Goal: Contribute content: Add original content to the website for others to see

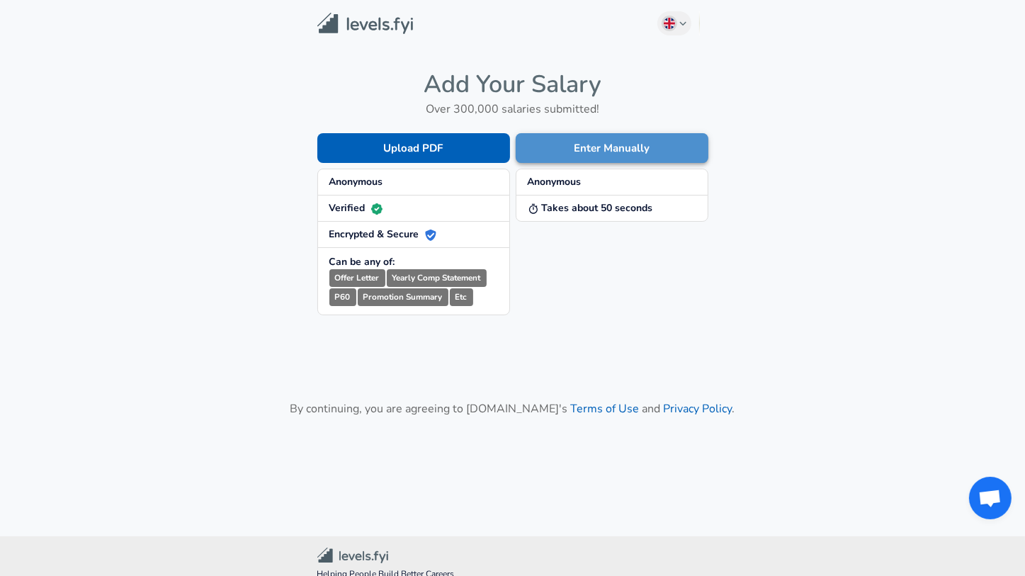
click at [587, 148] on button "Enter Manually" at bounding box center [612, 148] width 193 height 30
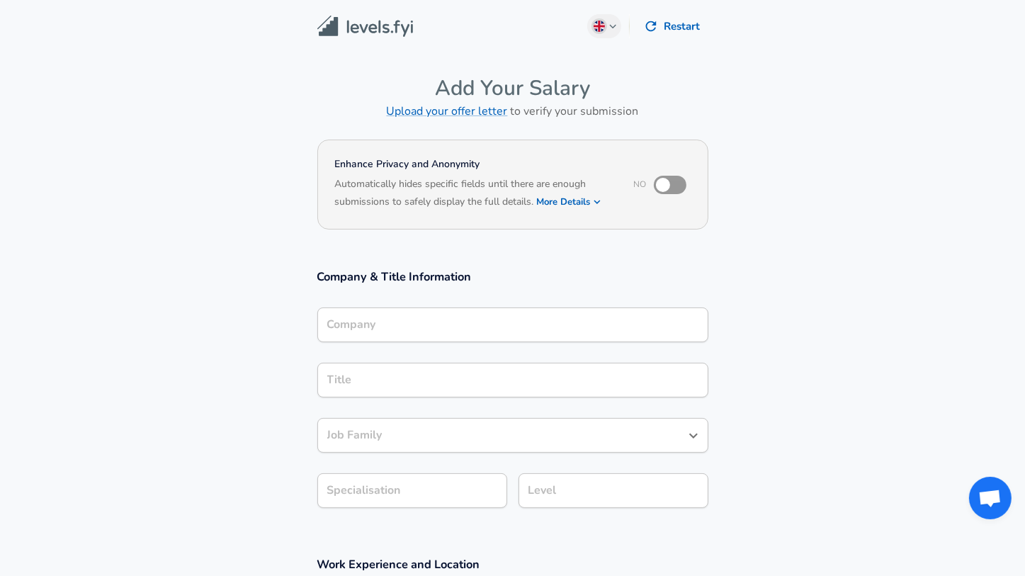
click at [665, 186] on input "checkbox" at bounding box center [663, 184] width 81 height 27
checkbox input "true"
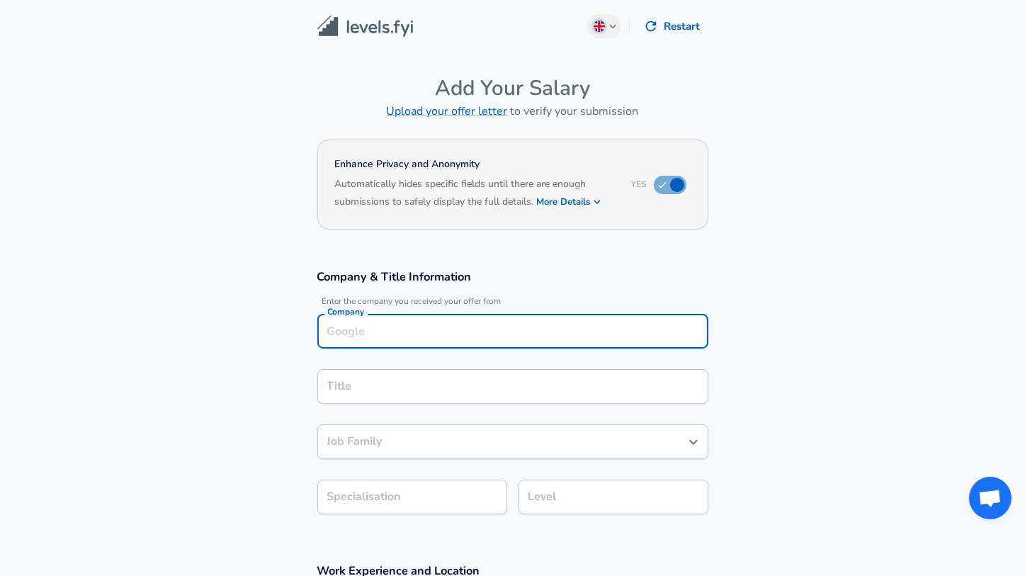
scroll to position [13, 0]
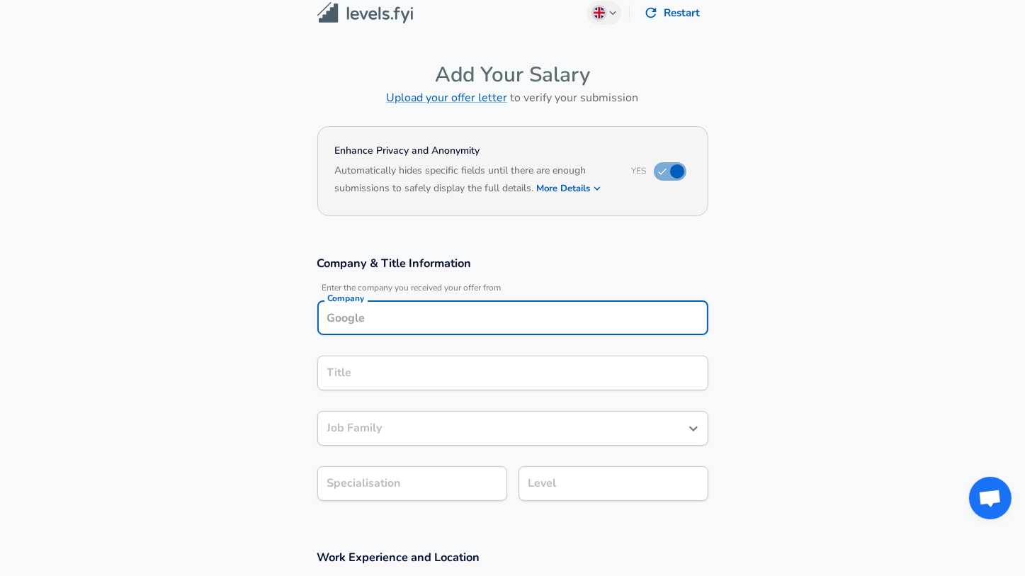
click at [467, 332] on div "Company" at bounding box center [512, 317] width 391 height 35
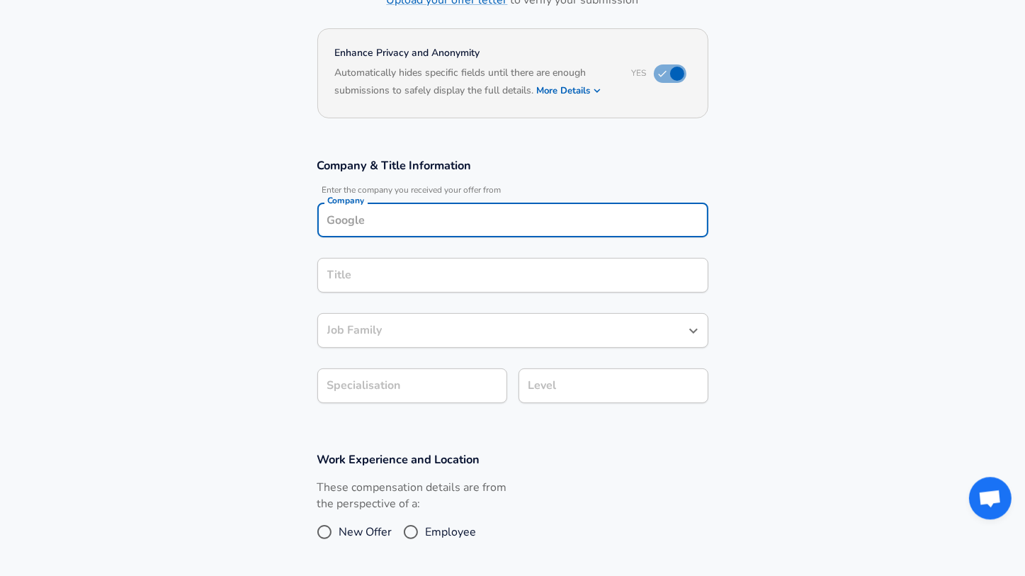
scroll to position [115, 0]
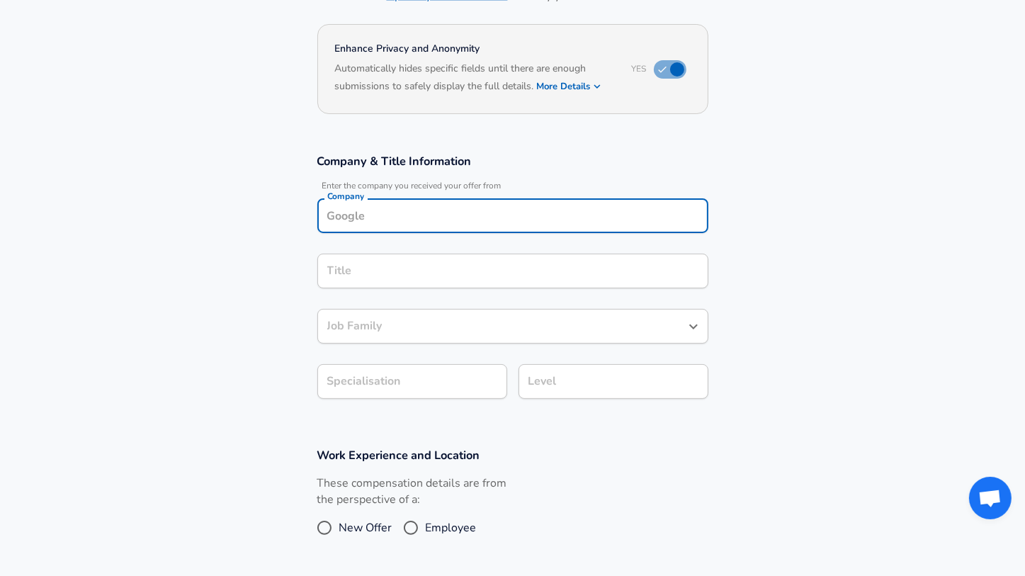
click at [444, 327] on input "Job Family" at bounding box center [502, 326] width 357 height 22
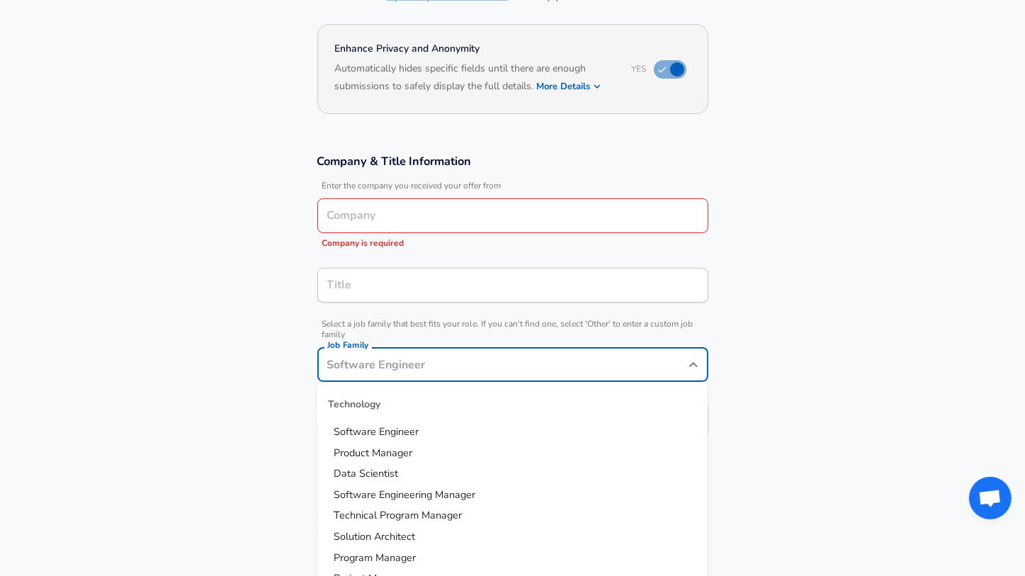
scroll to position [144, 0]
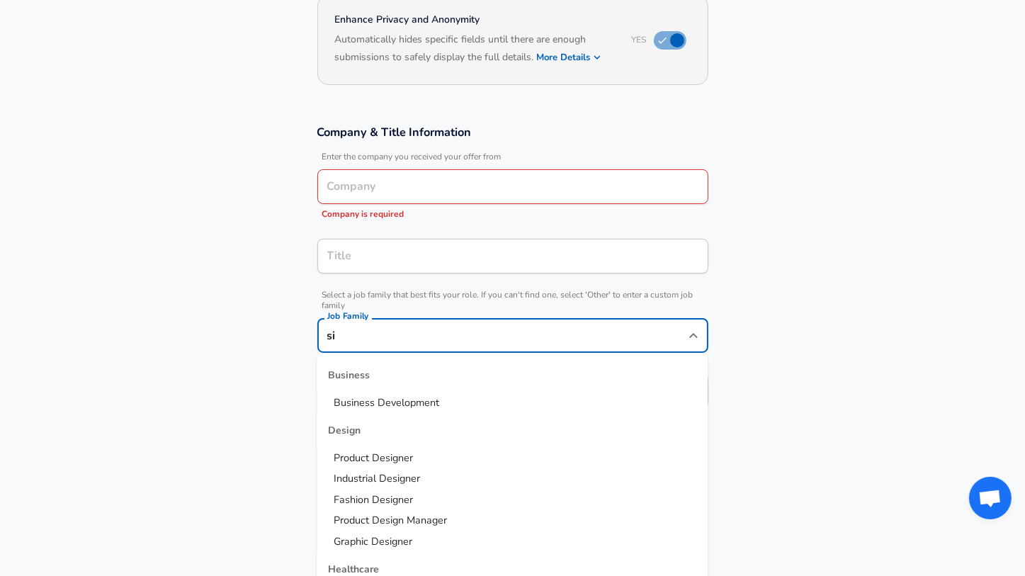
type input "s"
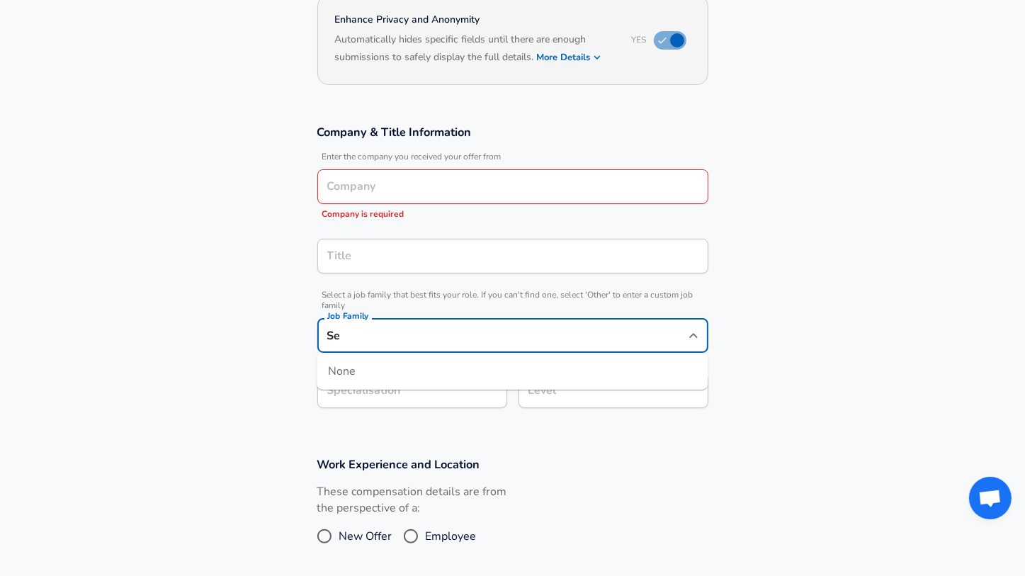
type input "S"
type input "D"
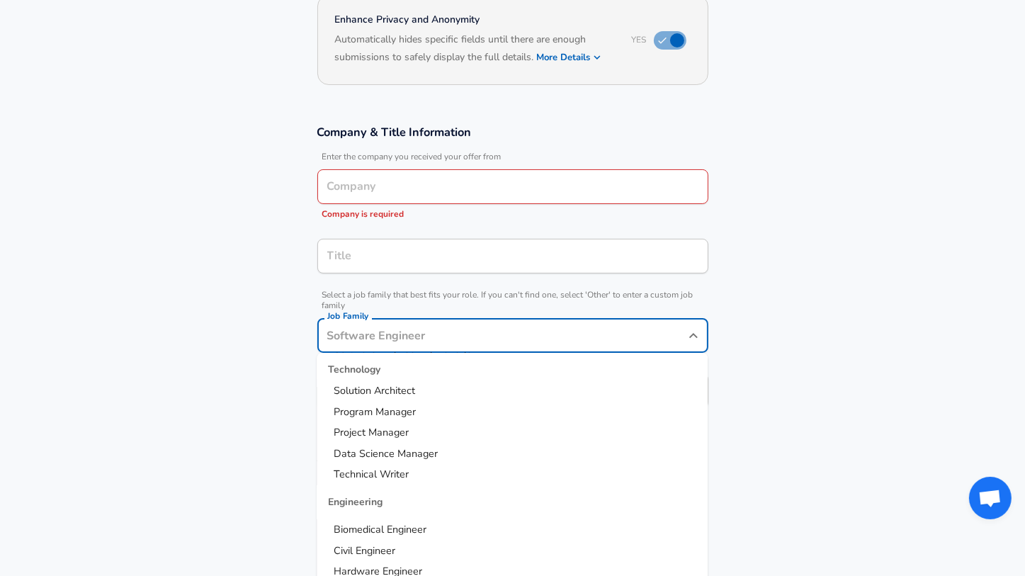
scroll to position [0, 0]
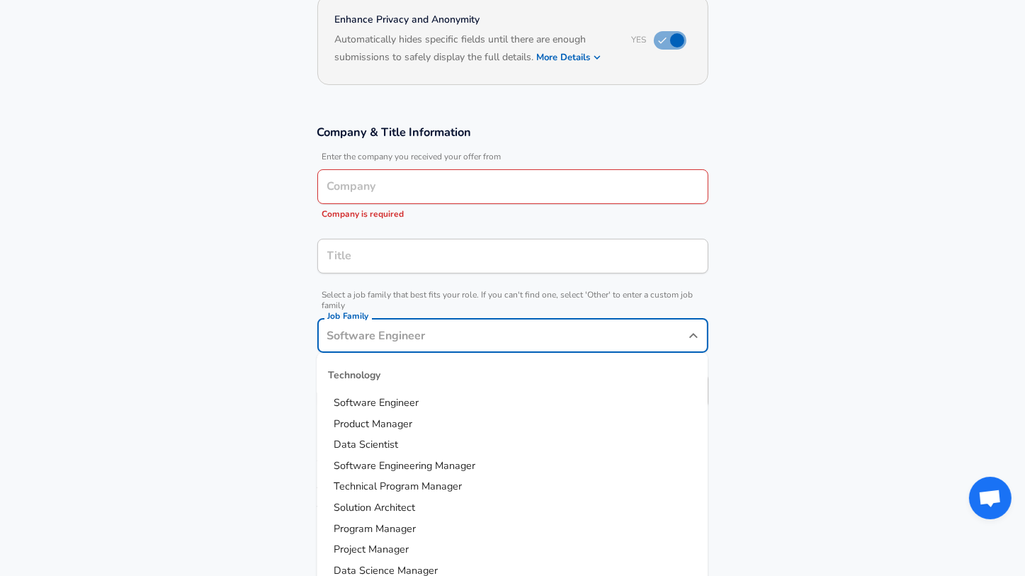
click at [443, 408] on li "Software Engineer" at bounding box center [512, 402] width 391 height 21
type input "Software Engineer"
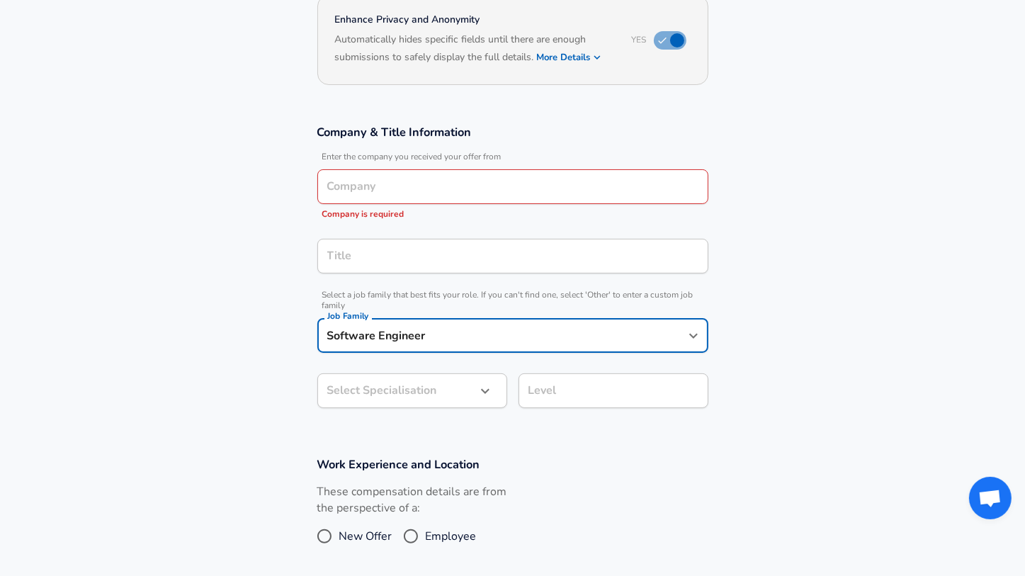
click at [472, 390] on body "English ([GEOGRAPHIC_DATA]) Change Restart Add Your Salary Upload your offer le…" at bounding box center [512, 144] width 1025 height 576
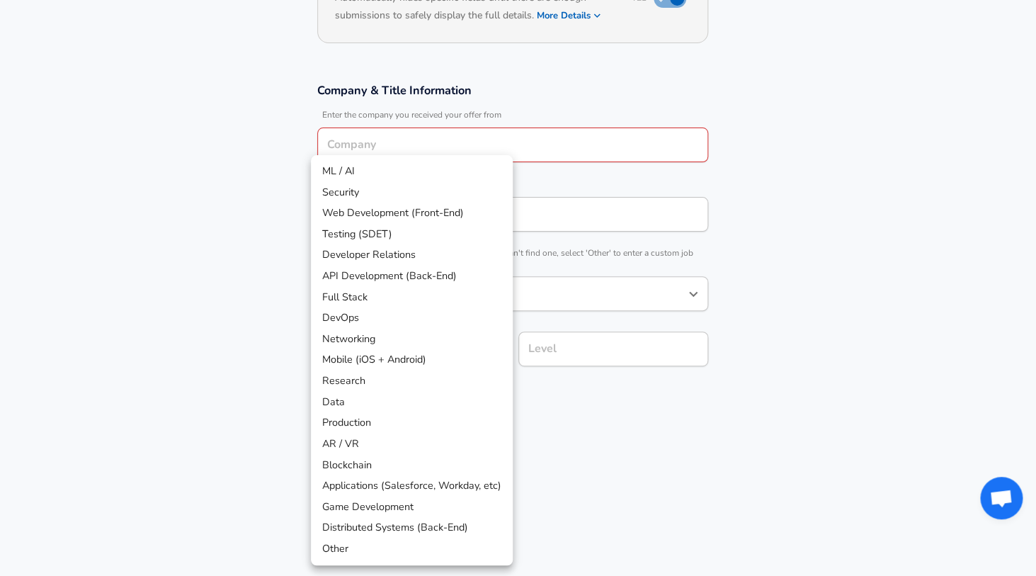
click at [378, 318] on li "DevOps" at bounding box center [412, 317] width 202 height 21
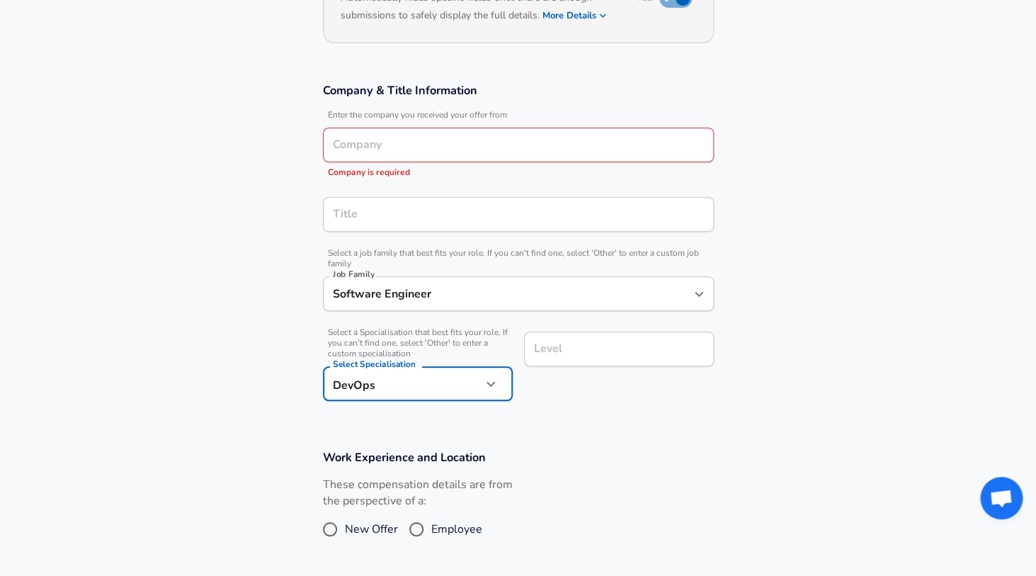
type input "DevOps"
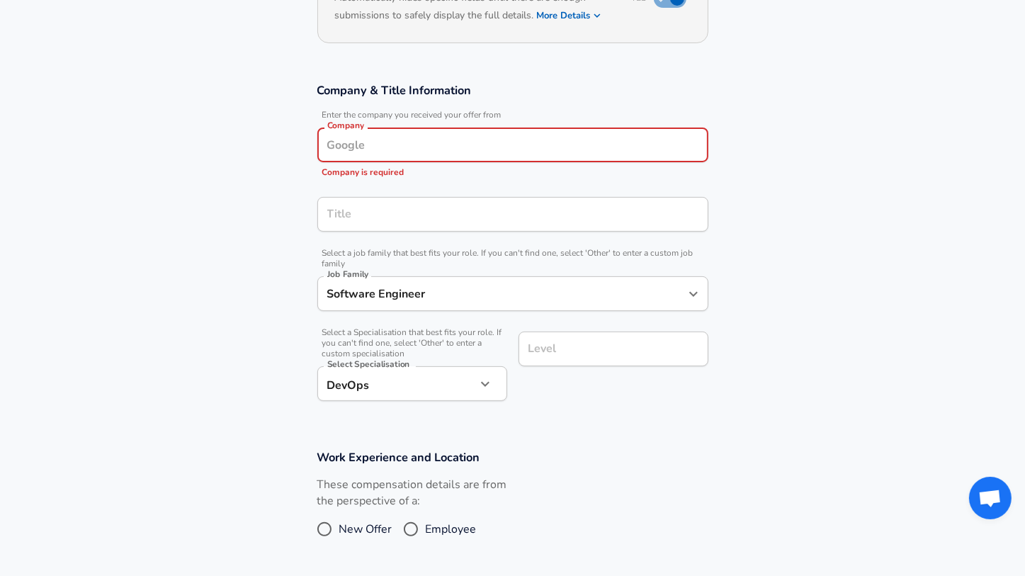
click at [473, 151] on input "Company" at bounding box center [513, 145] width 378 height 22
click at [535, 353] on div "Level Level" at bounding box center [613, 350] width 190 height 38
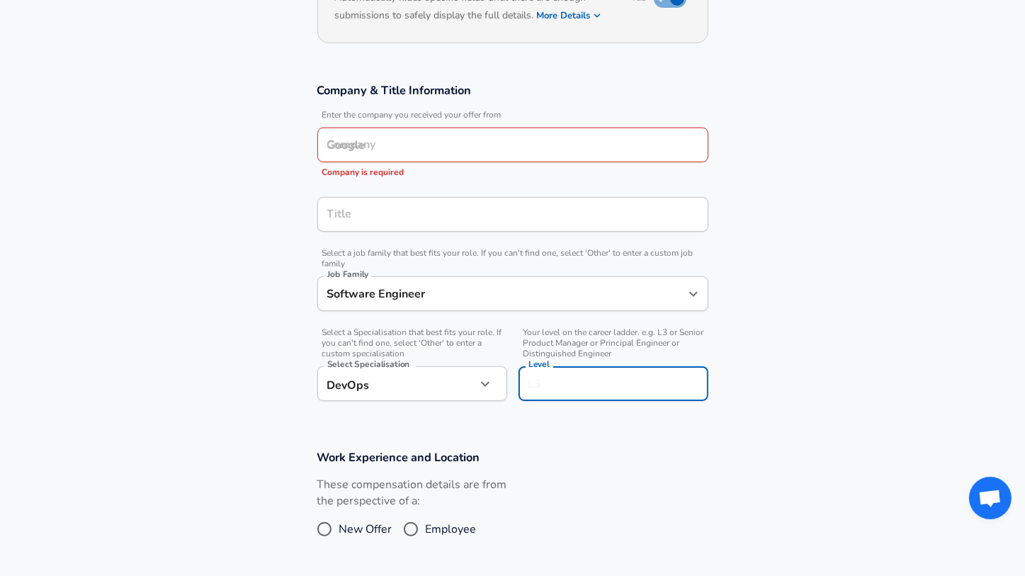
scroll to position [215, 0]
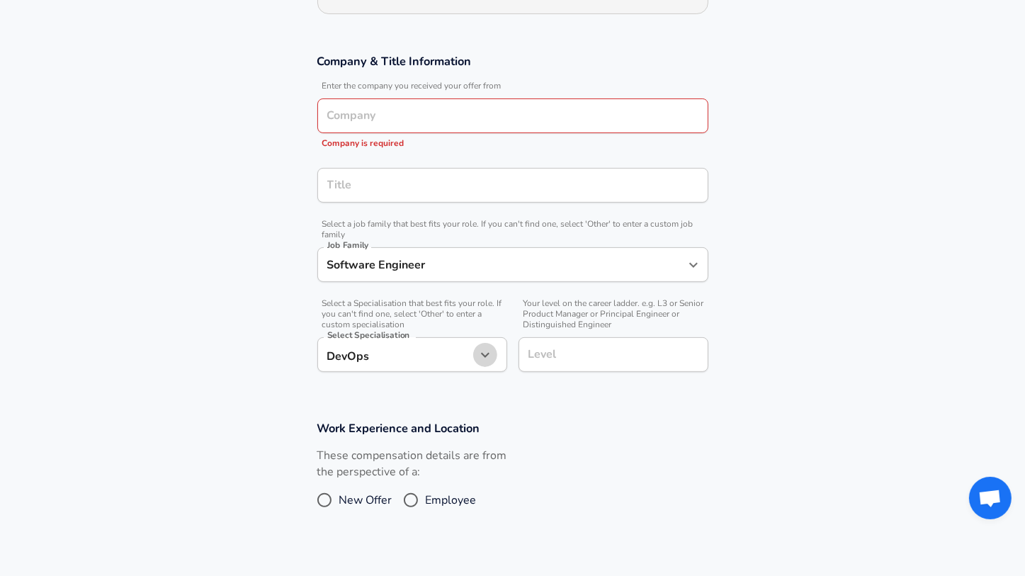
click at [488, 354] on icon "button" at bounding box center [485, 354] width 17 height 17
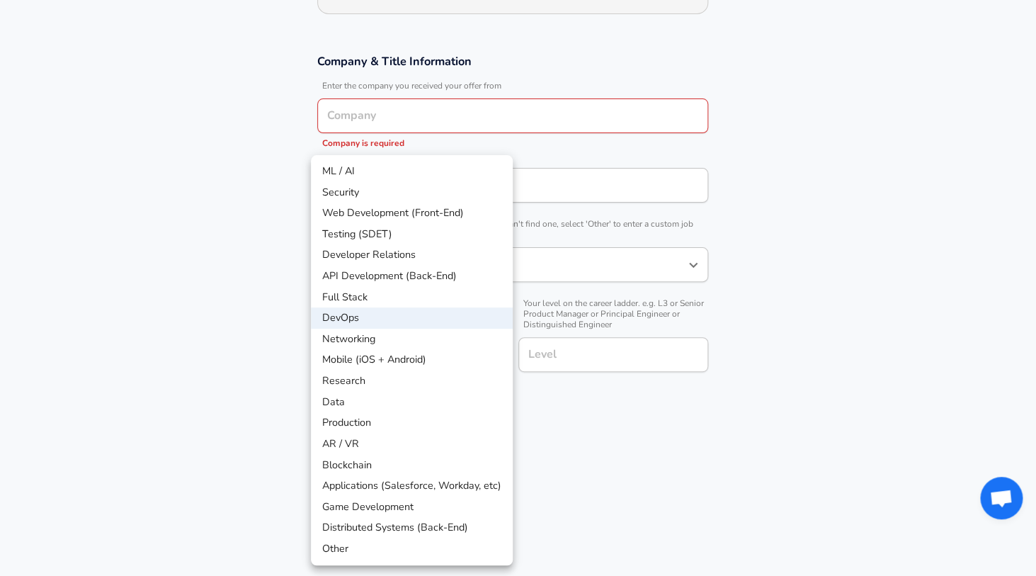
click at [571, 452] on div at bounding box center [518, 288] width 1036 height 576
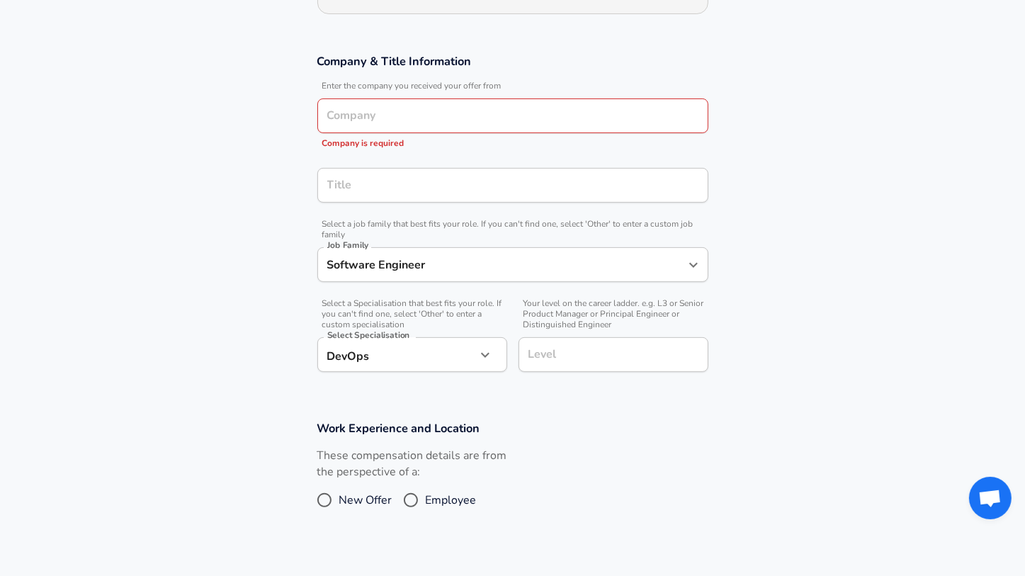
click at [434, 276] on div "Software Engineer Job Family" at bounding box center [512, 264] width 391 height 35
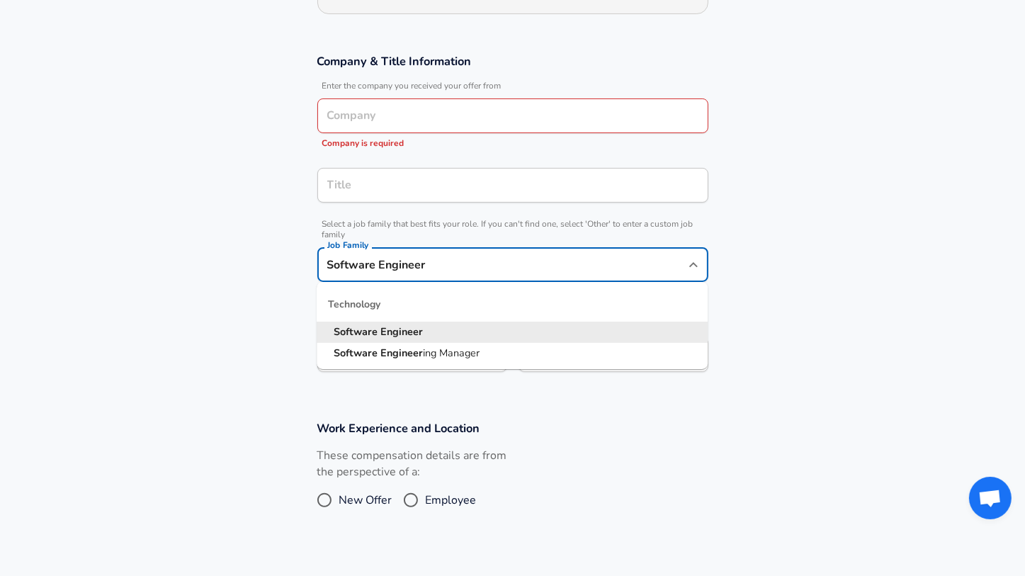
click at [550, 278] on div "Software Engineer Job Family" at bounding box center [512, 264] width 391 height 35
click at [539, 236] on div "Job Family Software Engineer Job Family" at bounding box center [512, 263] width 391 height 55
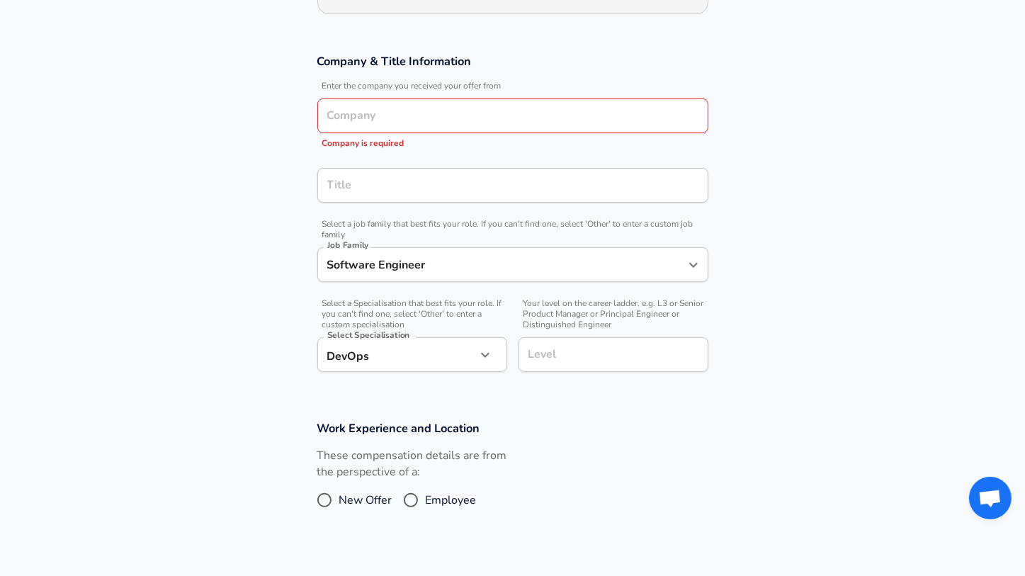
click at [498, 226] on span "Select a job family that best fits your role. If you can't find one, select 'Ot…" at bounding box center [512, 229] width 391 height 21
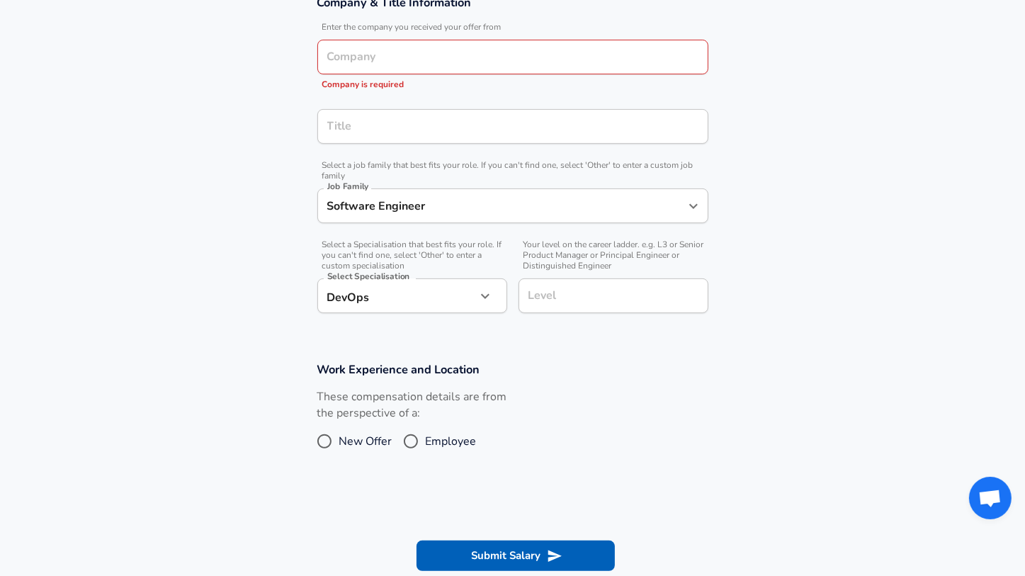
scroll to position [306, 0]
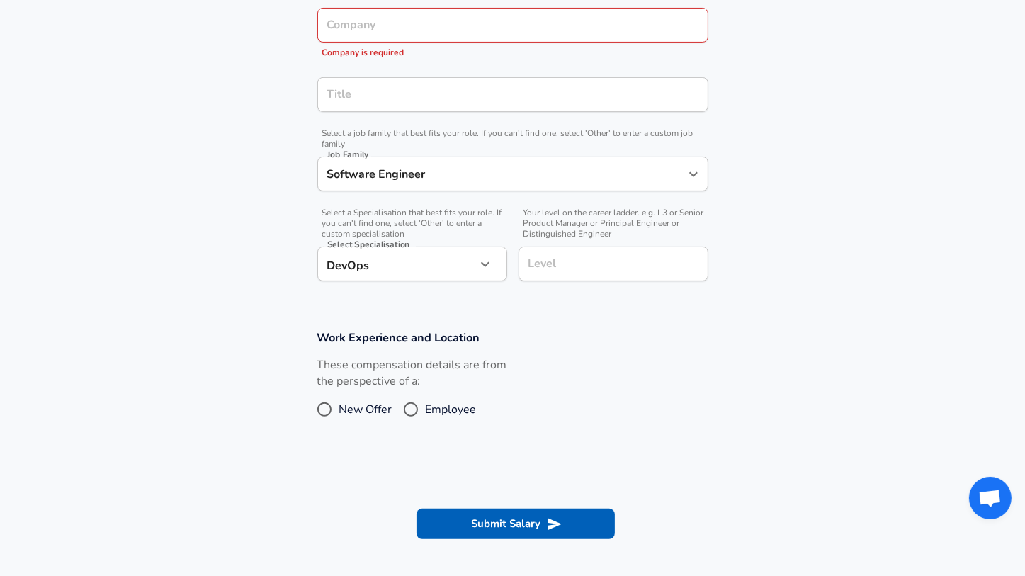
click at [329, 409] on input "New Offer" at bounding box center [324, 409] width 30 height 23
radio input "true"
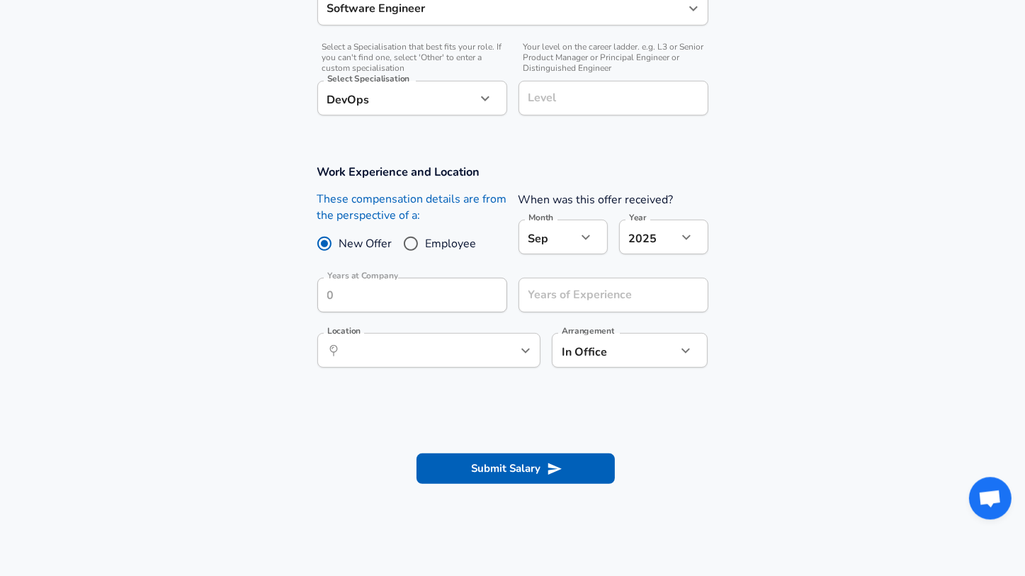
scroll to position [510, 0]
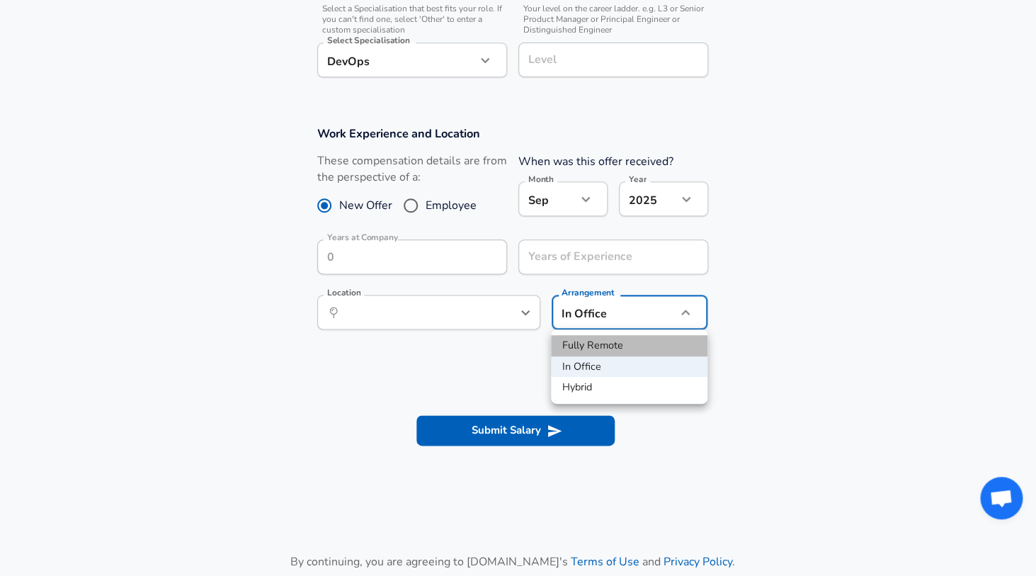
click at [625, 344] on li "Fully Remote" at bounding box center [629, 345] width 157 height 21
type input "remote"
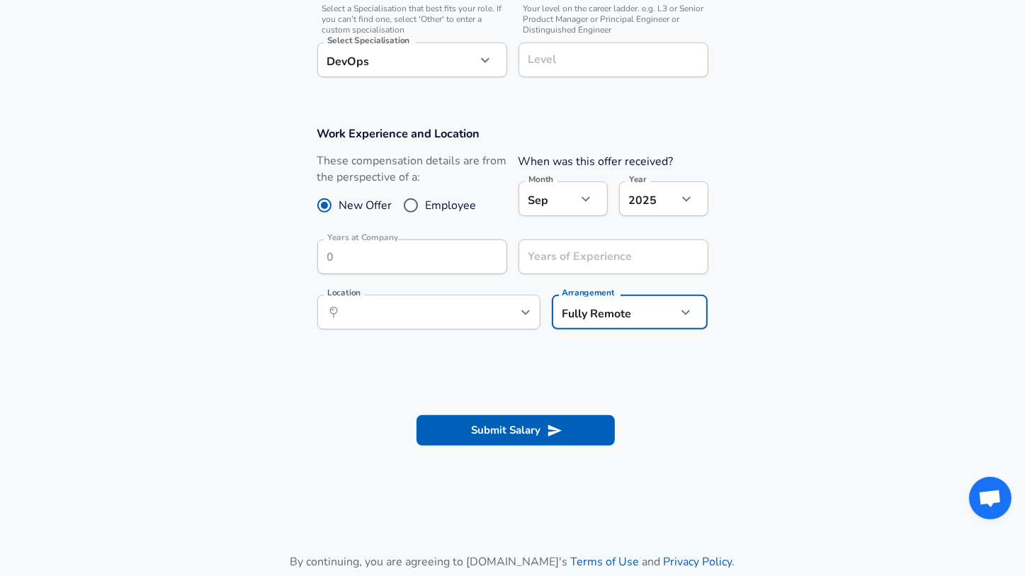
click at [828, 353] on section "Work Experience and Location These compensation details are from the perspectiv…" at bounding box center [512, 235] width 1025 height 252
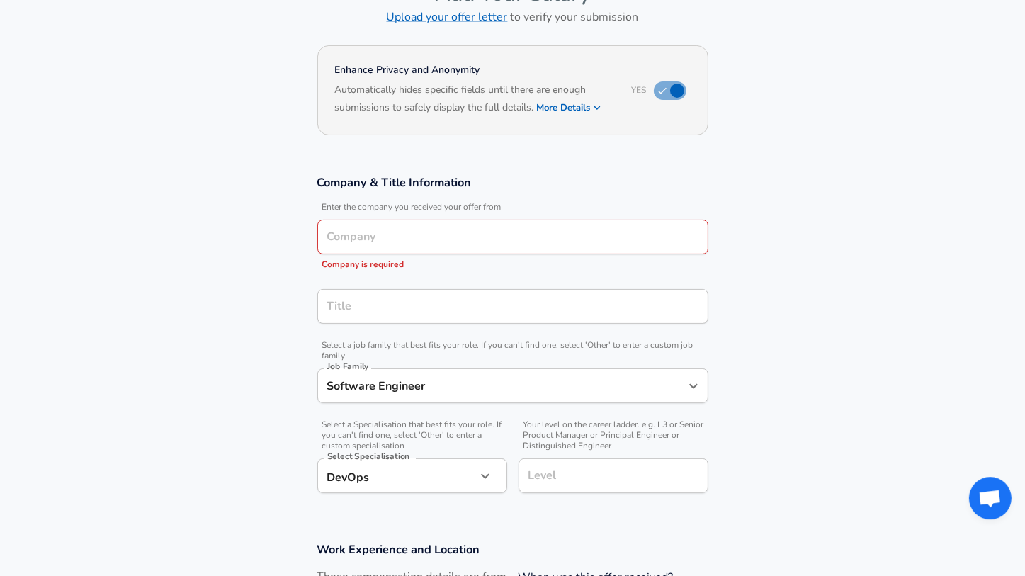
scroll to position [0, 0]
